Goal: Information Seeking & Learning: Learn about a topic

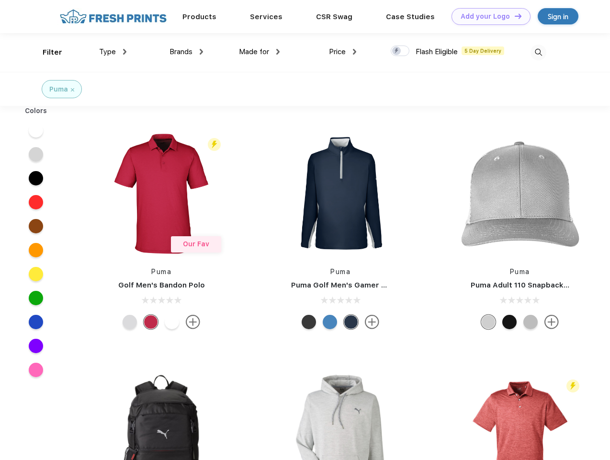
click at [488, 16] on link "Add your Logo Design Tool" at bounding box center [491, 16] width 79 height 17
click at [0, 0] on div "Design Tool" at bounding box center [0, 0] width 0 height 0
click at [514, 16] on link "Add your Logo Design Tool" at bounding box center [491, 16] width 79 height 17
click at [46, 52] on div "Filter" at bounding box center [53, 52] width 20 height 11
click at [113, 52] on span "Type" at bounding box center [107, 51] width 17 height 9
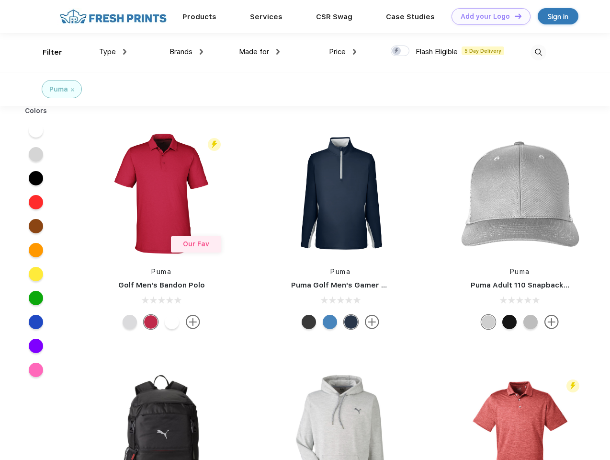
click at [186, 52] on span "Brands" at bounding box center [181, 51] width 23 height 9
click at [260, 52] on span "Made for" at bounding box center [254, 51] width 30 height 9
click at [343, 52] on span "Price" at bounding box center [337, 51] width 17 height 9
click at [400, 51] on div at bounding box center [400, 51] width 19 height 11
click at [397, 51] on input "checkbox" at bounding box center [394, 48] width 6 height 6
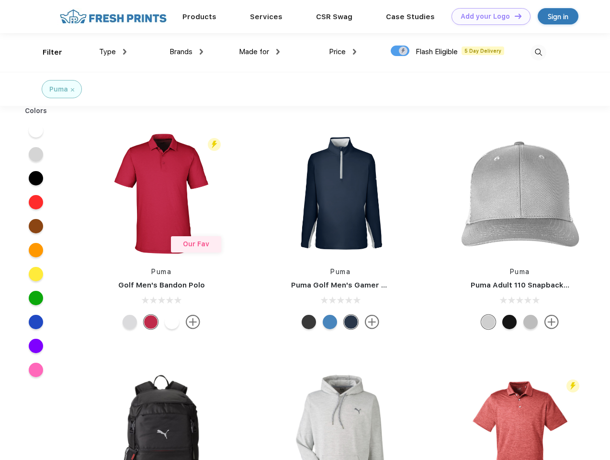
click at [538, 52] on img at bounding box center [539, 53] width 16 height 16
